Goal: Find specific page/section: Find specific page/section

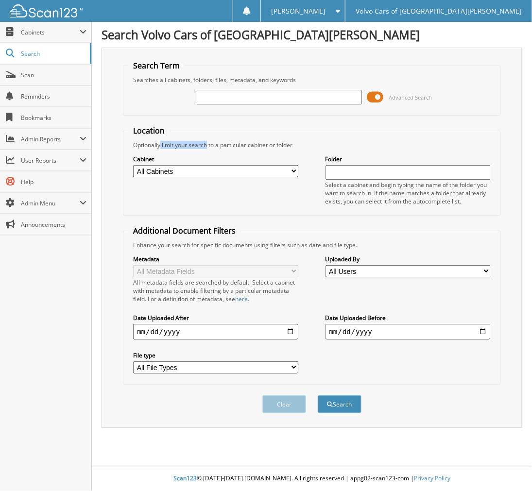
drag, startPoint x: 160, startPoint y: 144, endPoint x: 207, endPoint y: 142, distance: 46.2
click at [207, 142] on div "Optionally limit your search to a particular cabinet or folder" at bounding box center [311, 145] width 367 height 8
click at [70, 52] on span "Search" at bounding box center [53, 54] width 64 height 8
click at [52, 163] on span "User Reports" at bounding box center [50, 160] width 59 height 8
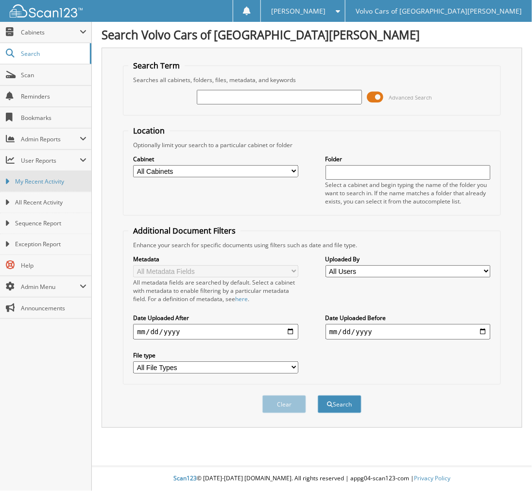
click at [46, 180] on span "My Recent Activity" at bounding box center [50, 181] width 71 height 9
